Goal: Transaction & Acquisition: Download file/media

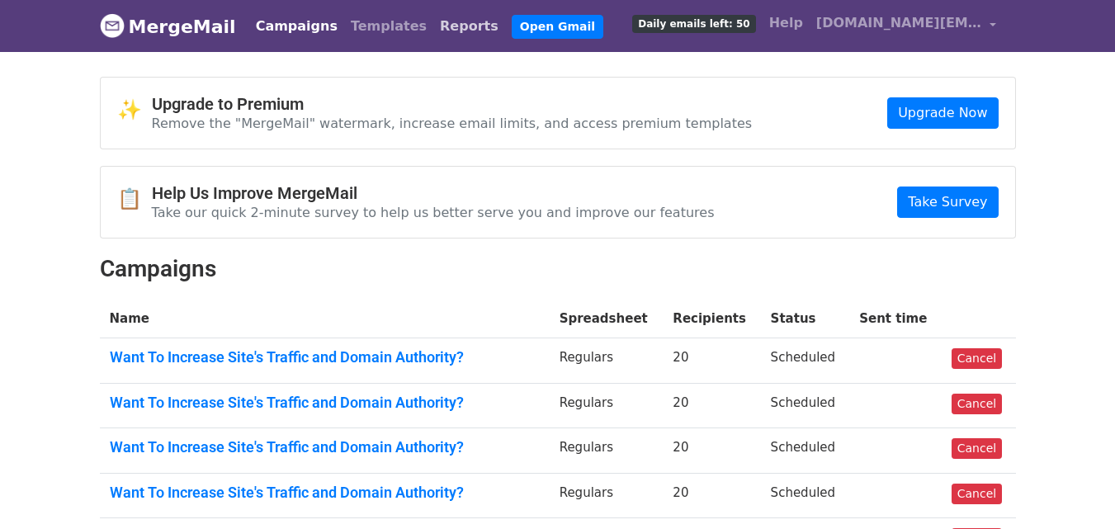
click at [433, 25] on link "Reports" at bounding box center [469, 26] width 72 height 33
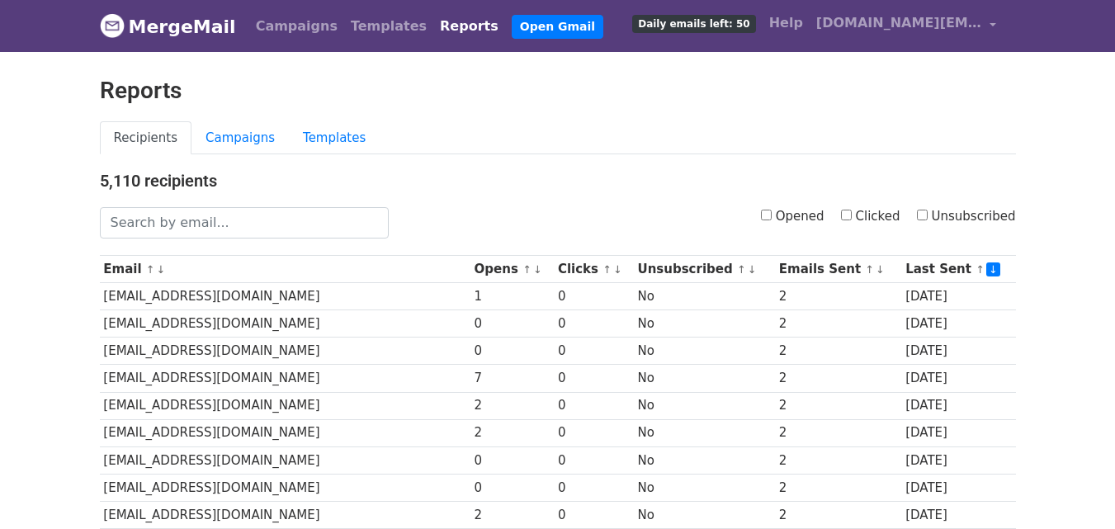
click at [771, 212] on input "Opened" at bounding box center [766, 215] width 11 height 11
checkbox input "true"
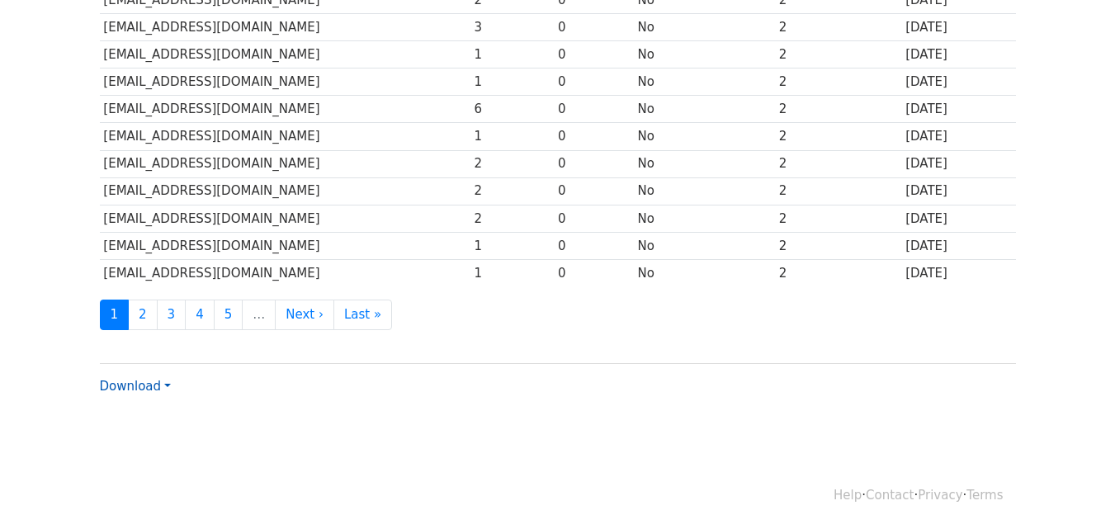
click at [154, 385] on link "Download" at bounding box center [135, 386] width 71 height 15
click at [154, 414] on link "CSV" at bounding box center [166, 417] width 130 height 26
